Goal: Task Accomplishment & Management: Manage account settings

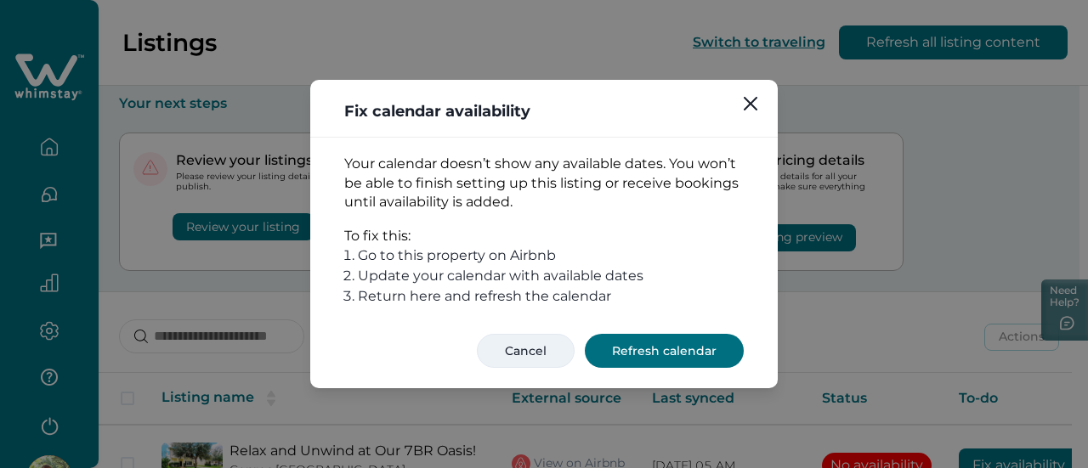
click at [516, 345] on button "Cancel" at bounding box center [526, 351] width 98 height 34
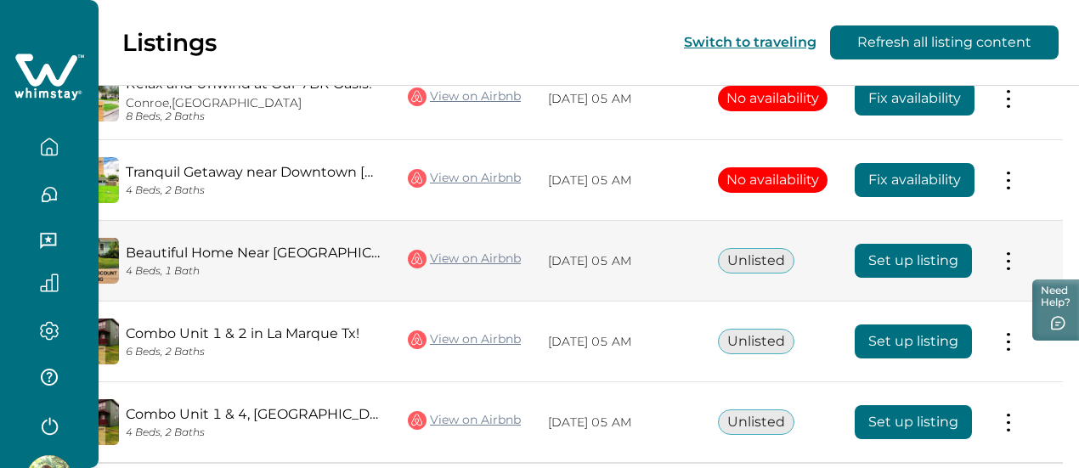
scroll to position [352, 0]
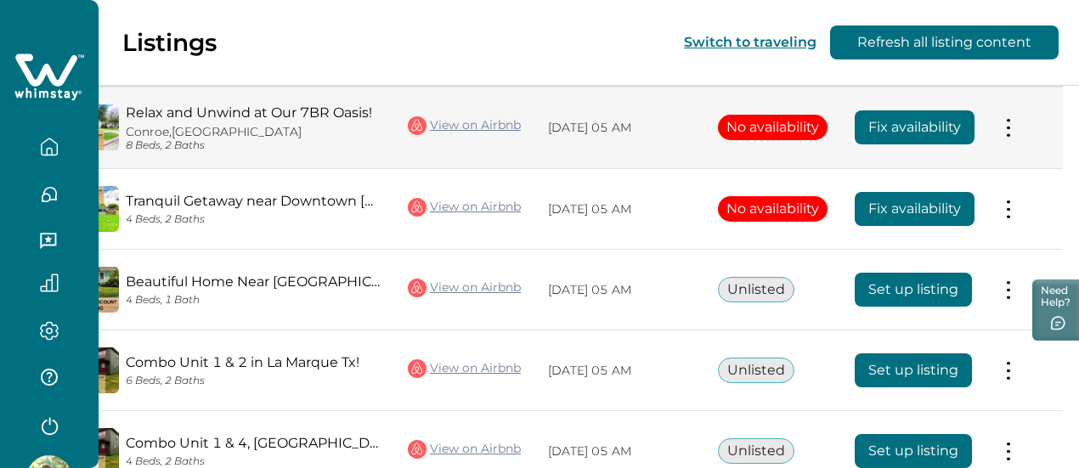
click at [1007, 119] on button at bounding box center [1009, 128] width 14 height 18
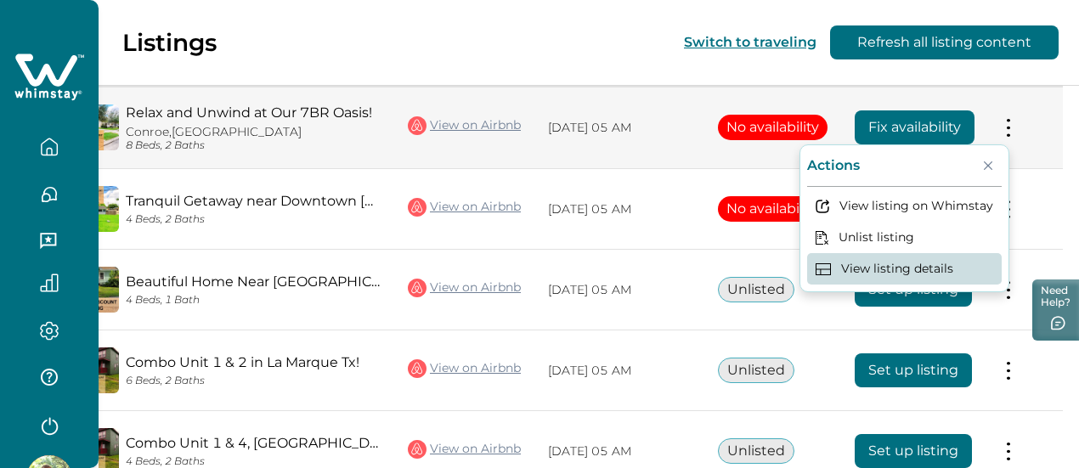
click at [904, 257] on button "View listing details" at bounding box center [904, 268] width 195 height 31
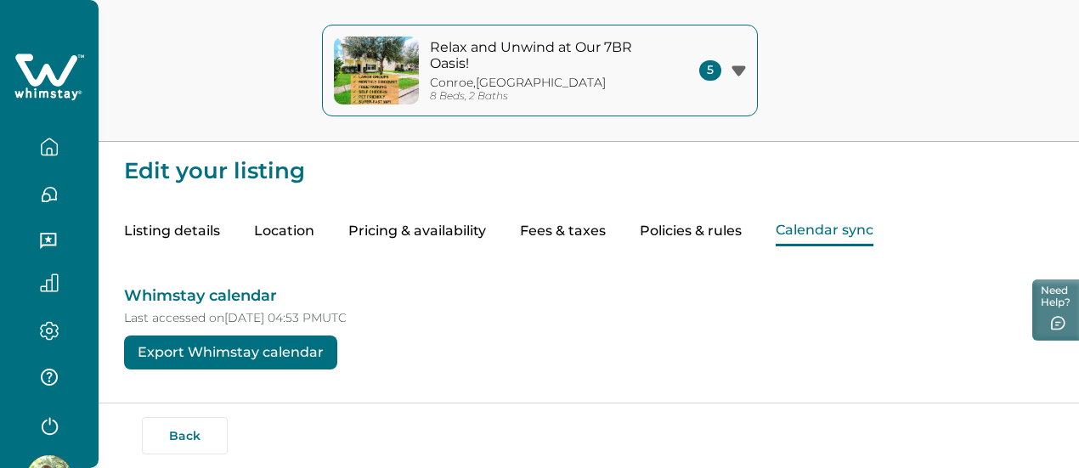
click at [874, 240] on button "Calendar sync" at bounding box center [825, 232] width 98 height 30
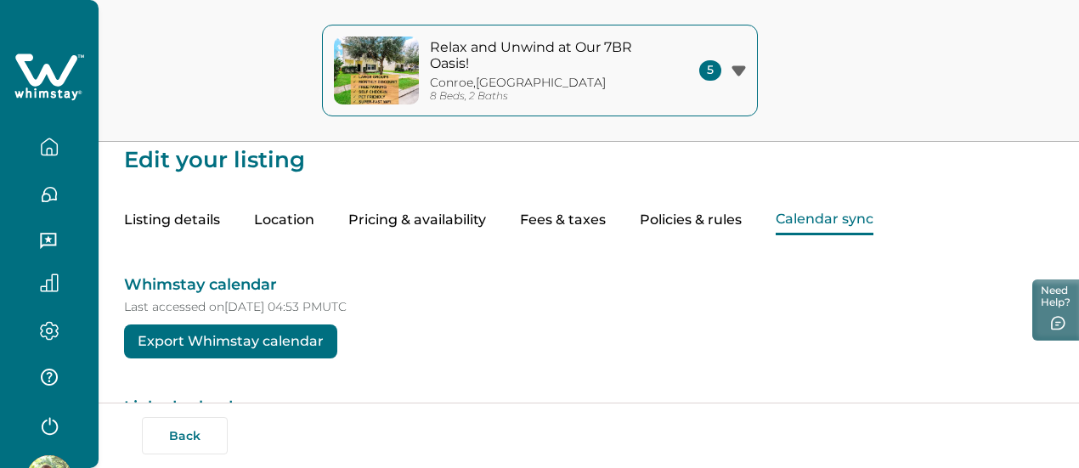
scroll to position [228, 0]
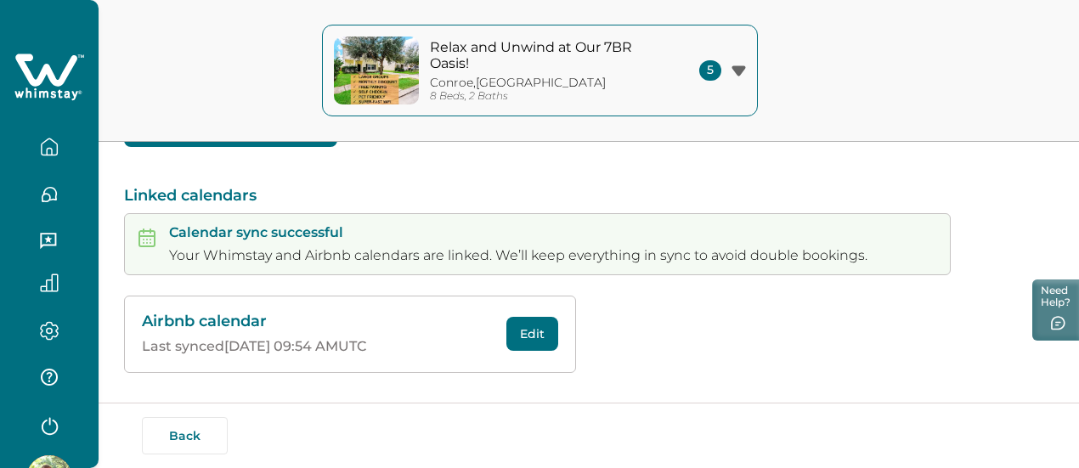
click at [537, 342] on button "Edit" at bounding box center [532, 334] width 52 height 34
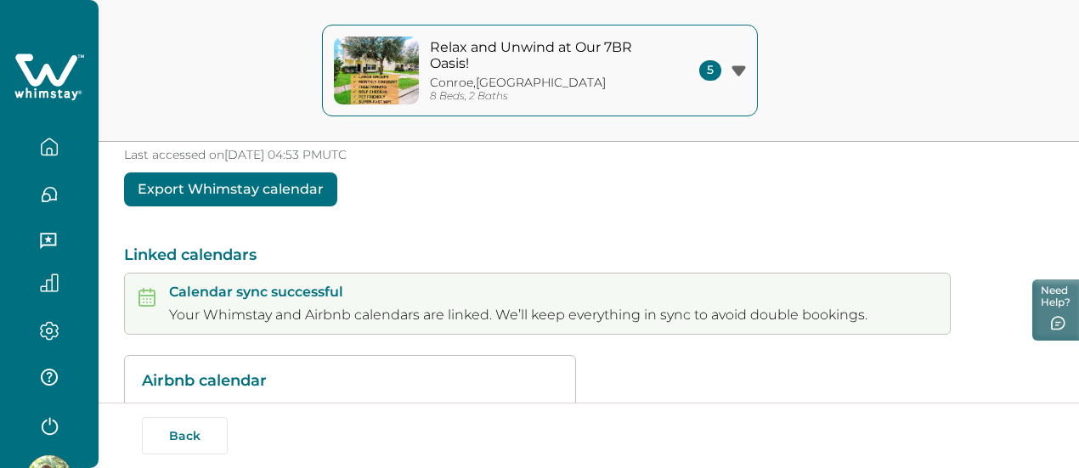
scroll to position [0, 0]
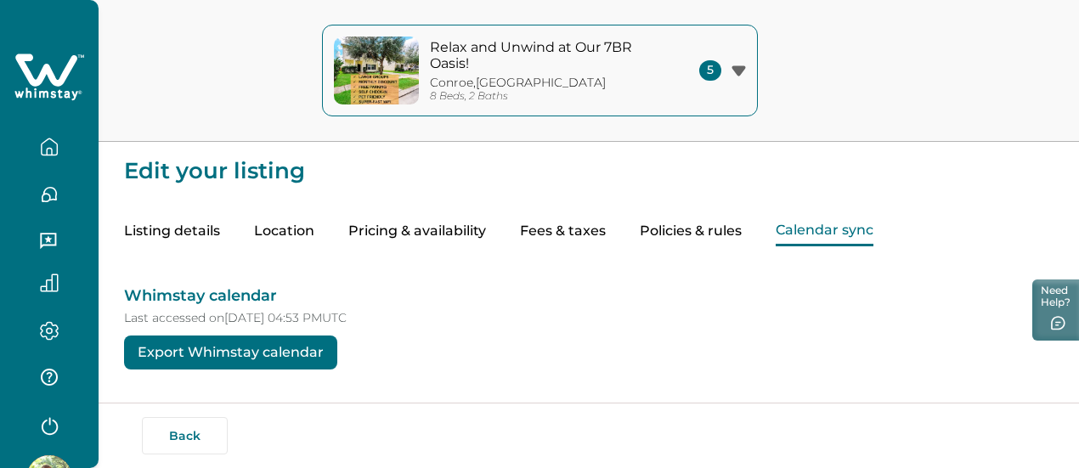
click at [874, 236] on button "Calendar sync" at bounding box center [825, 232] width 98 height 30
click at [464, 241] on button "Pricing & availability" at bounding box center [417, 232] width 138 height 30
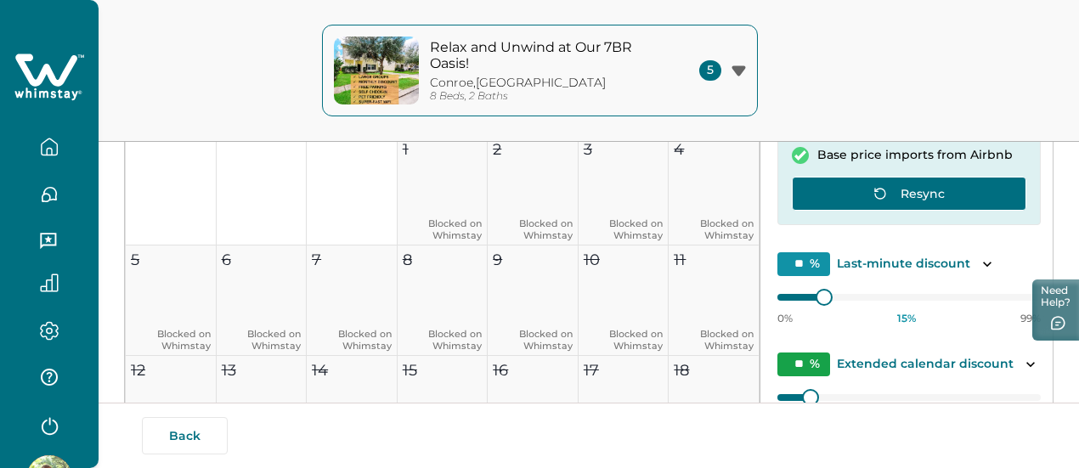
scroll to position [85, 0]
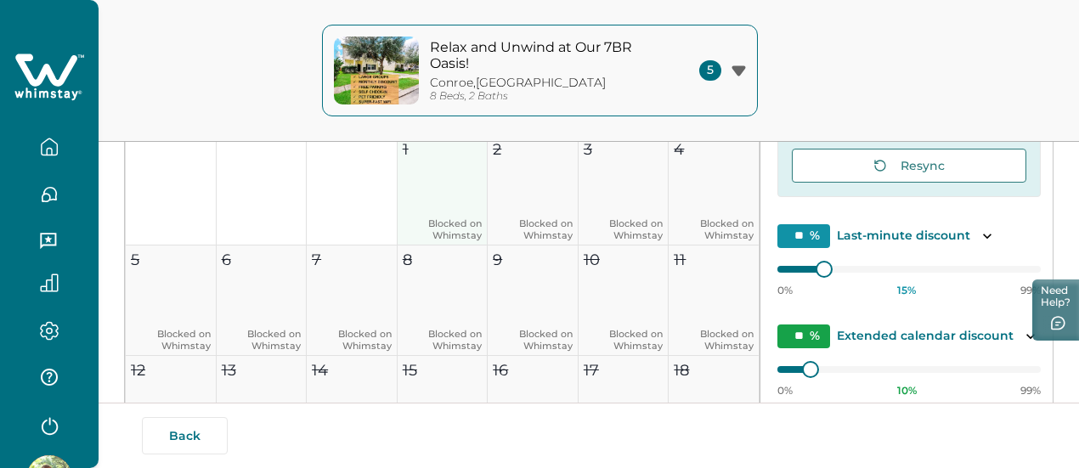
click at [415, 205] on button "1 Blocked on Whimstay" at bounding box center [443, 190] width 91 height 110
type input "**"
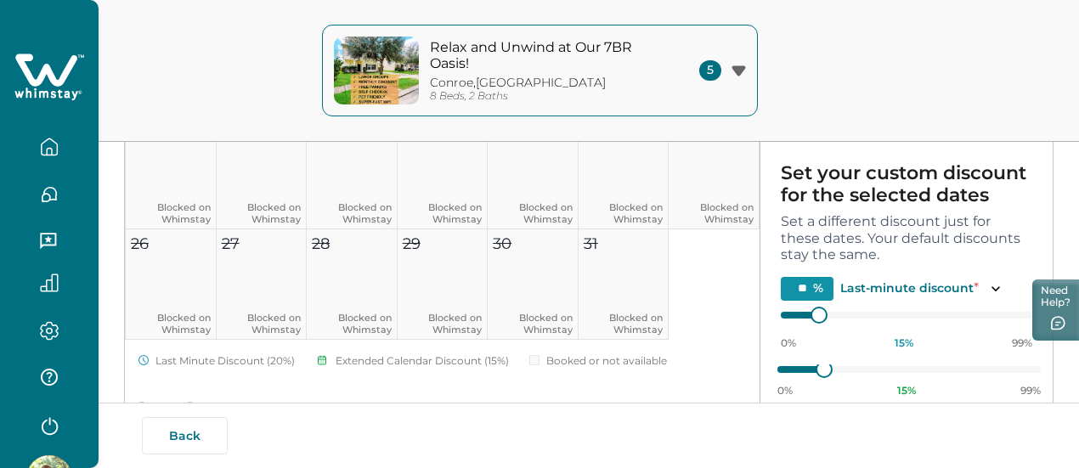
scroll to position [1032, 0]
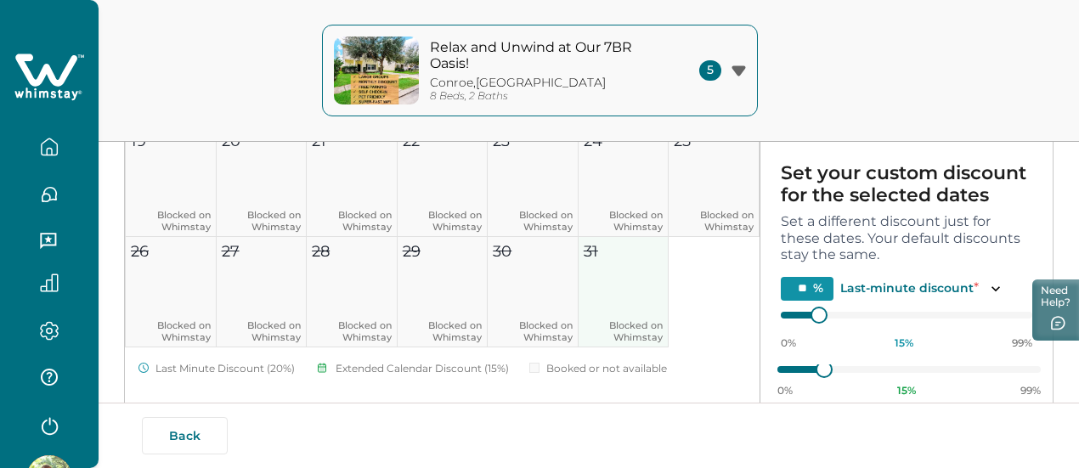
click at [601, 309] on button "31 Blocked on Whimstay" at bounding box center [624, 292] width 91 height 110
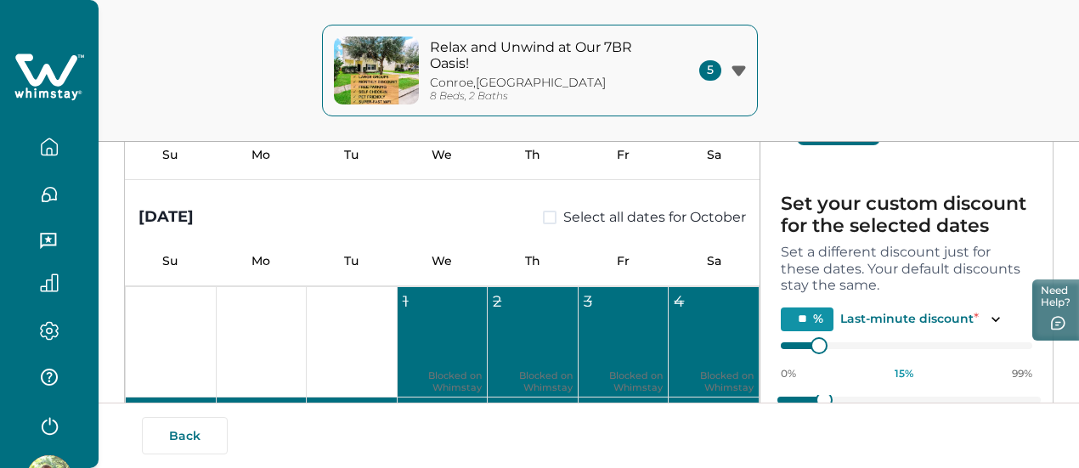
scroll to position [0, 0]
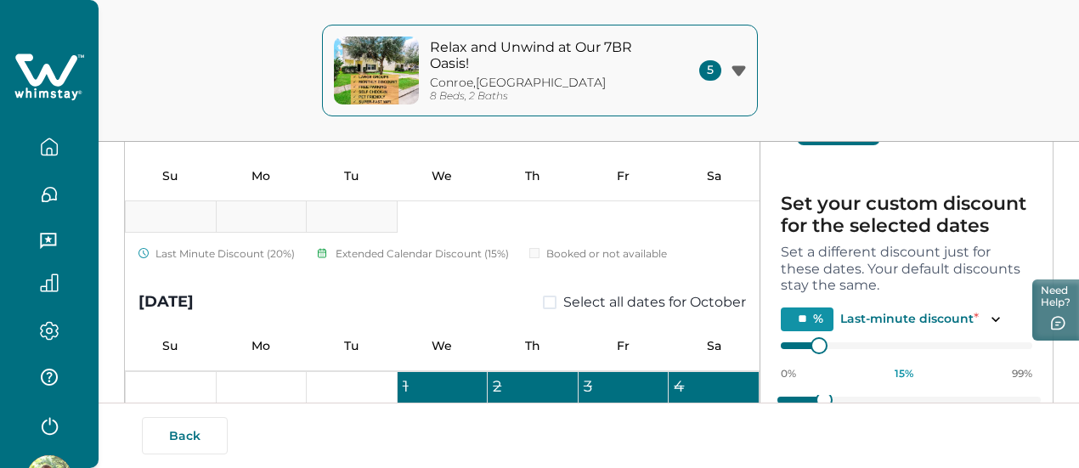
click at [543, 303] on span at bounding box center [550, 303] width 14 height 14
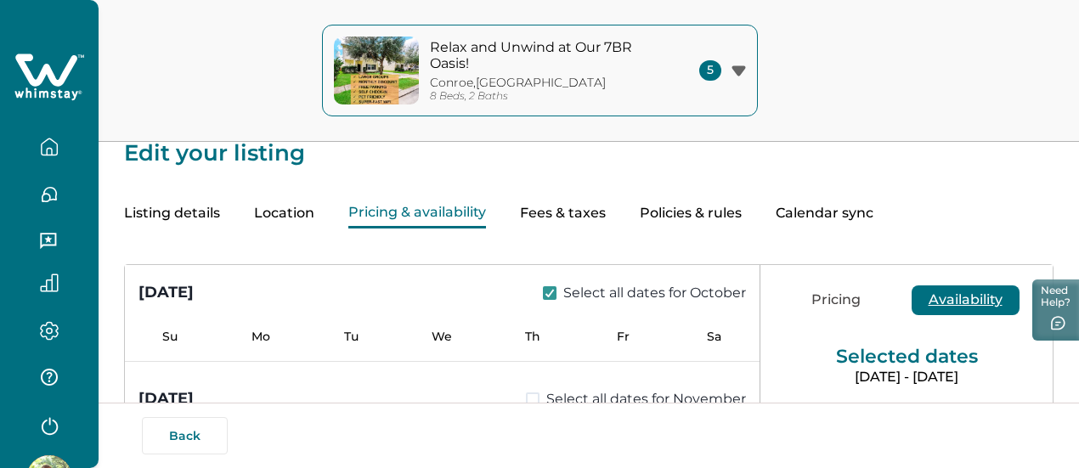
click at [951, 307] on button "Availability" at bounding box center [966, 301] width 108 height 30
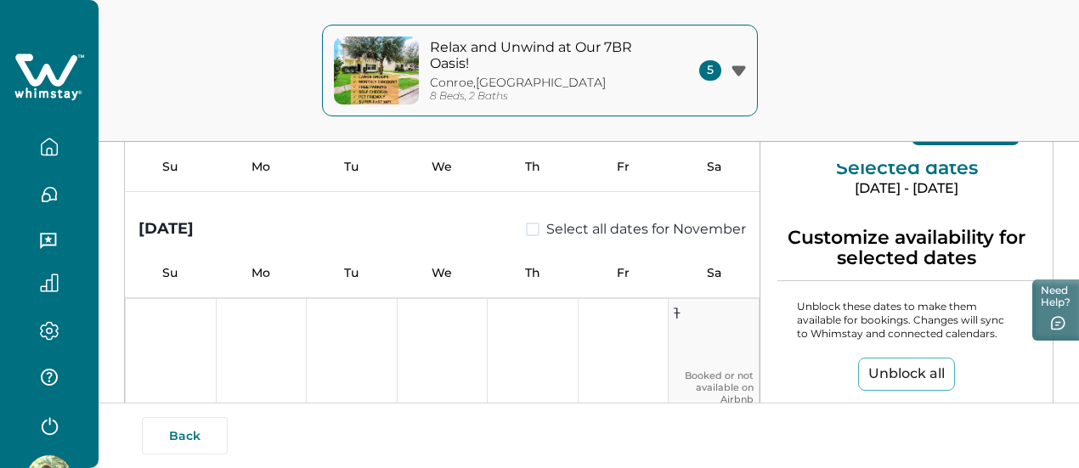
click at [866, 376] on button "Unblock all" at bounding box center [906, 374] width 97 height 33
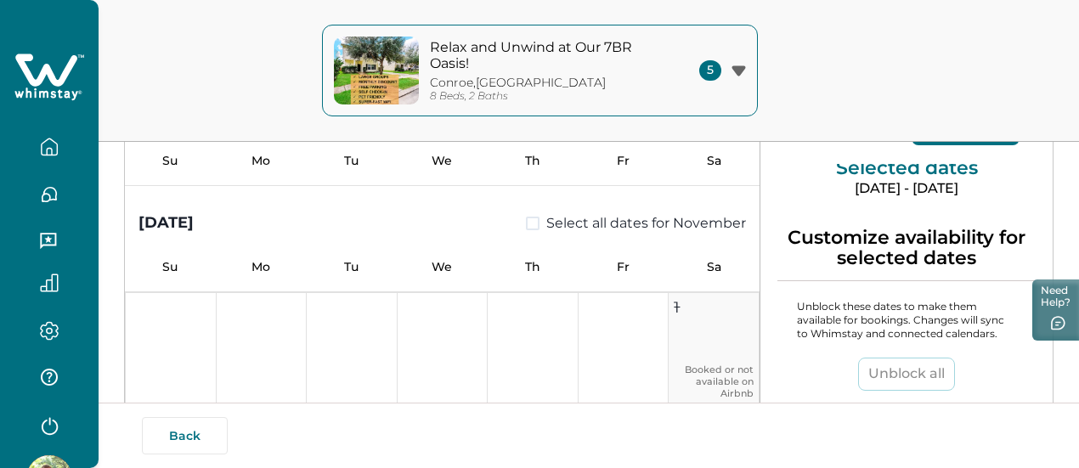
type input "*"
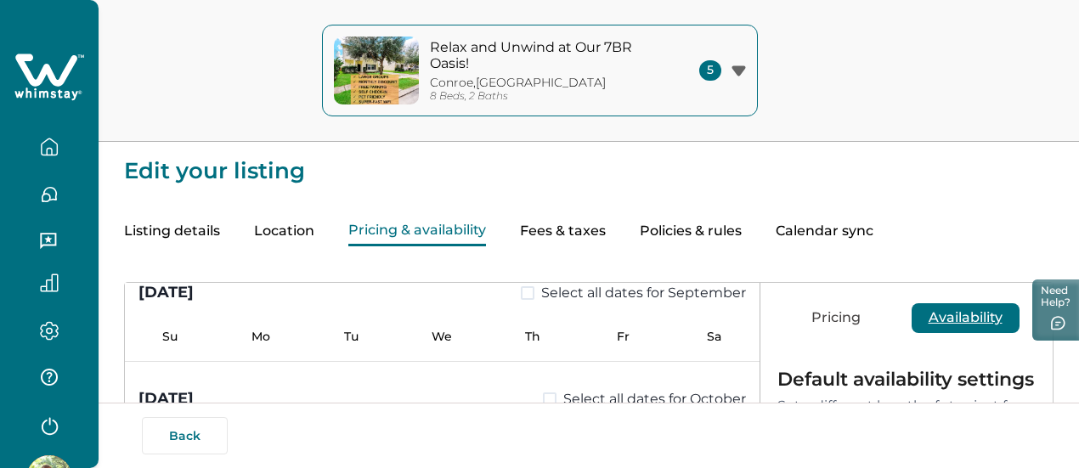
click at [874, 241] on button "Calendar sync" at bounding box center [825, 232] width 98 height 30
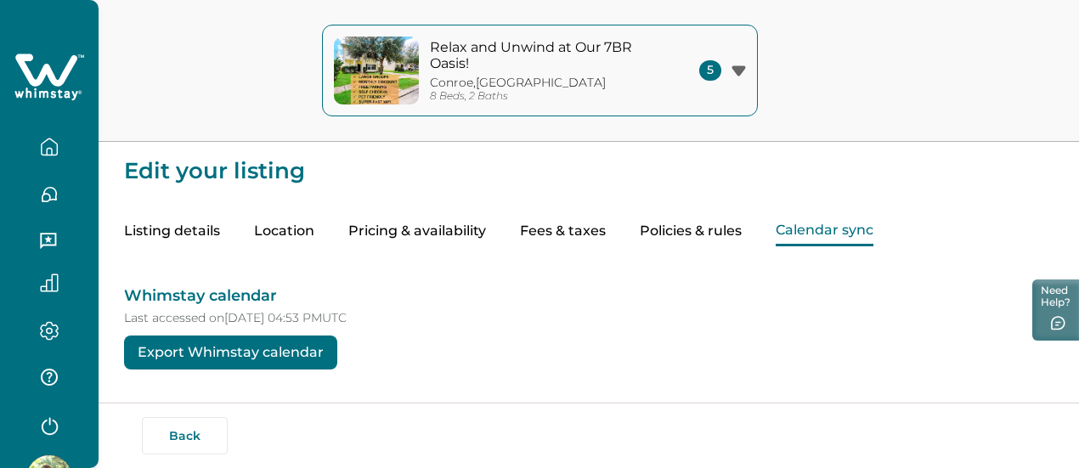
click at [451, 240] on button "Pricing & availability" at bounding box center [417, 232] width 138 height 30
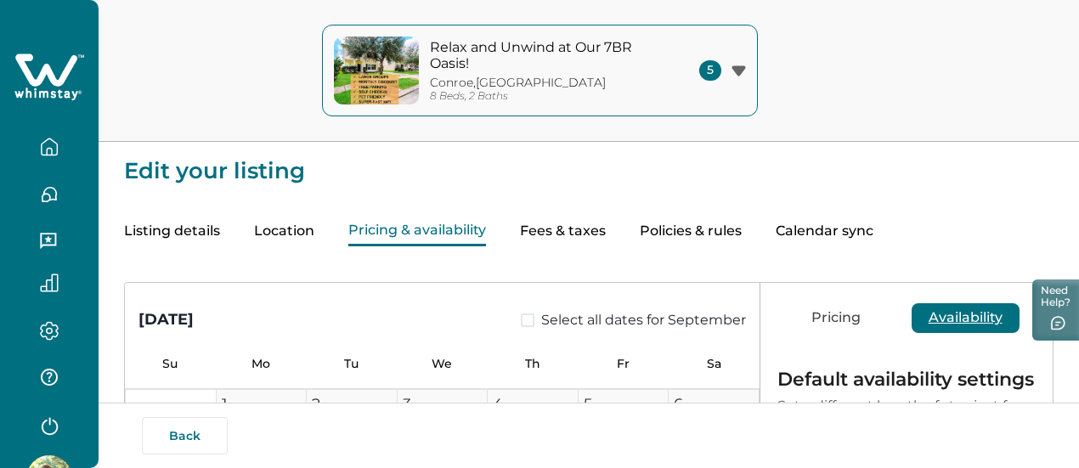
click at [874, 238] on button "Calendar sync" at bounding box center [825, 232] width 98 height 30
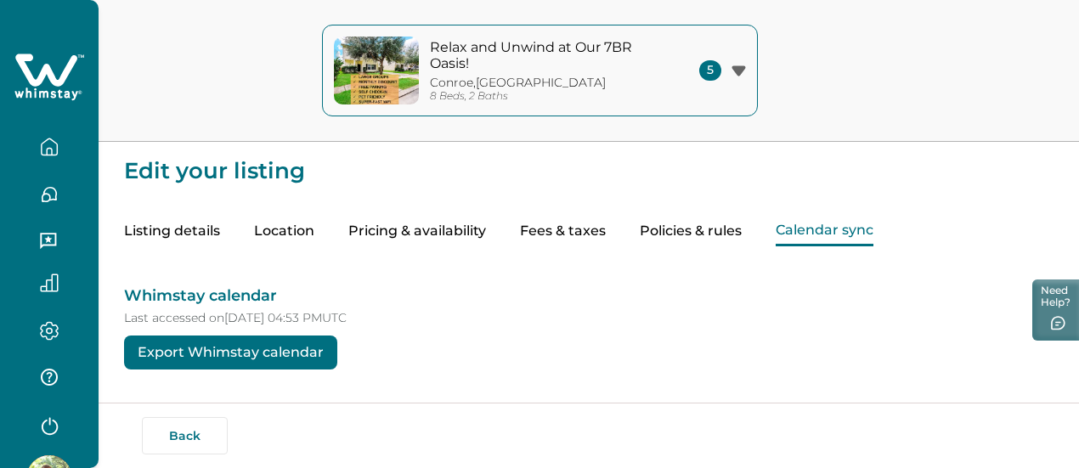
click at [42, 154] on icon "button" at bounding box center [49, 147] width 19 height 19
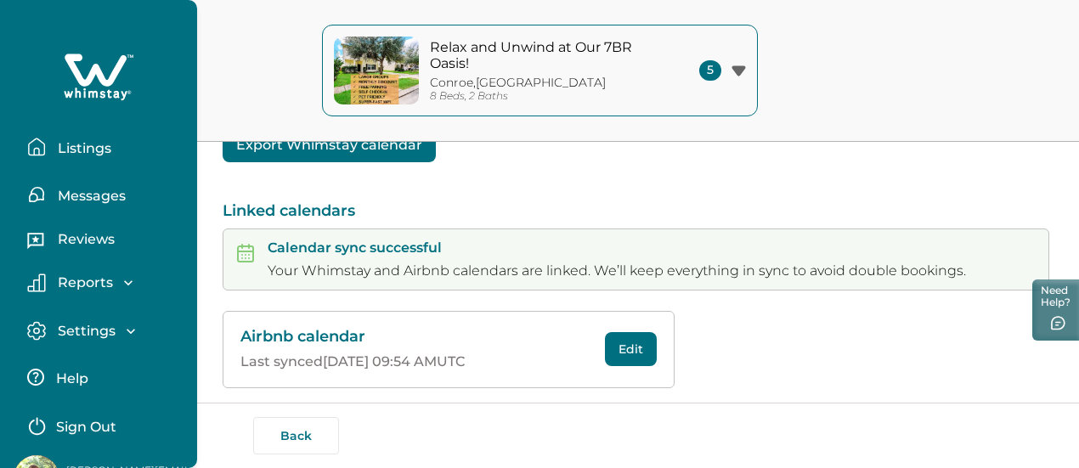
scroll to position [228, 0]
